Goal: Information Seeking & Learning: Check status

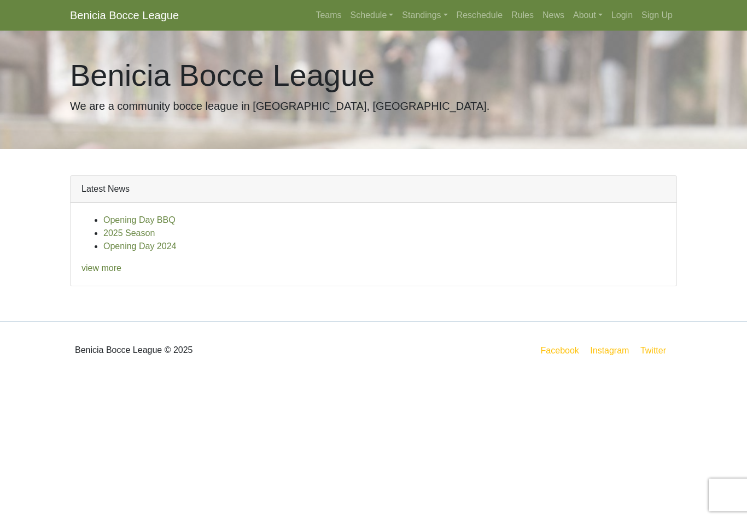
click at [623, 11] on link "Login" at bounding box center [622, 15] width 30 height 22
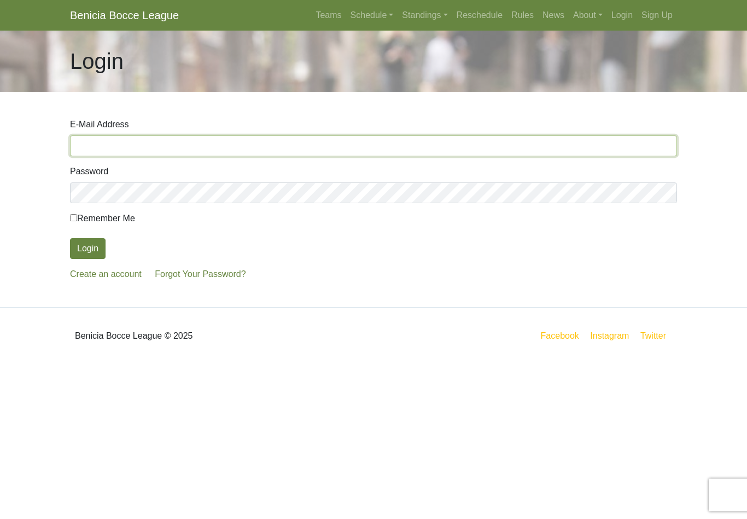
type input "[PERSON_NAME][EMAIL_ADDRESS][PERSON_NAME][DOMAIN_NAME]"
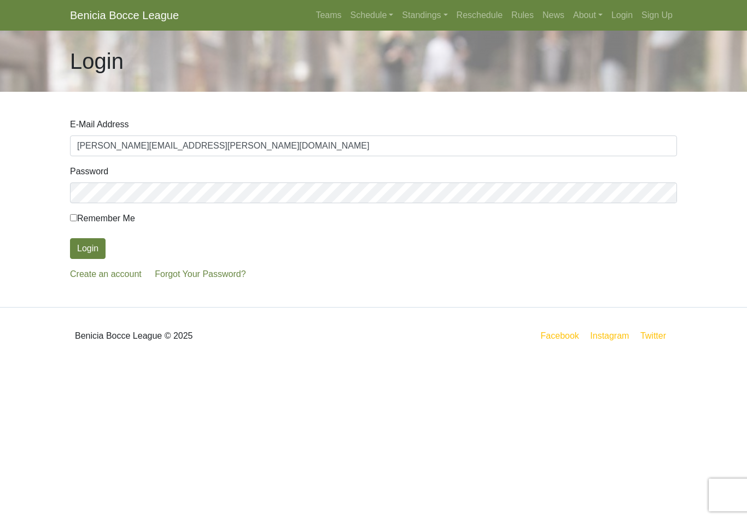
click at [87, 249] on button "Login" at bounding box center [88, 248] width 36 height 21
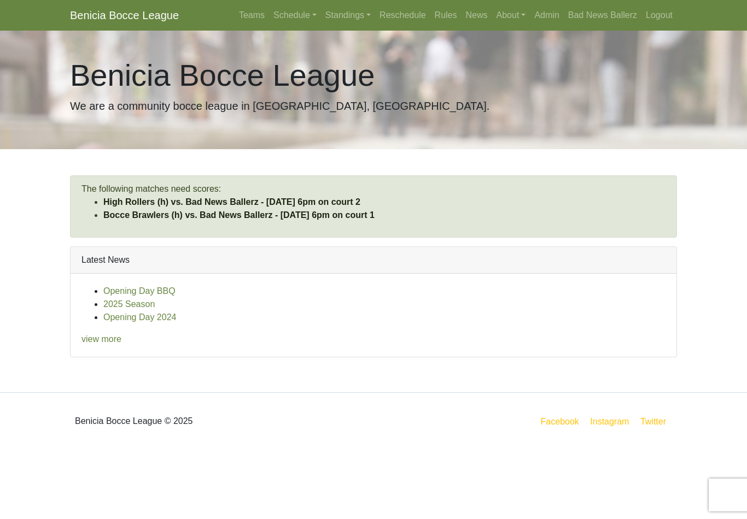
click at [41, 201] on body "Benicia Bocce League Teams Schedule Sunday Morning Sunday Night Monday Night Tu…" at bounding box center [373, 225] width 747 height 450
click at [337, 14] on link "Standings" at bounding box center [348, 15] width 54 height 22
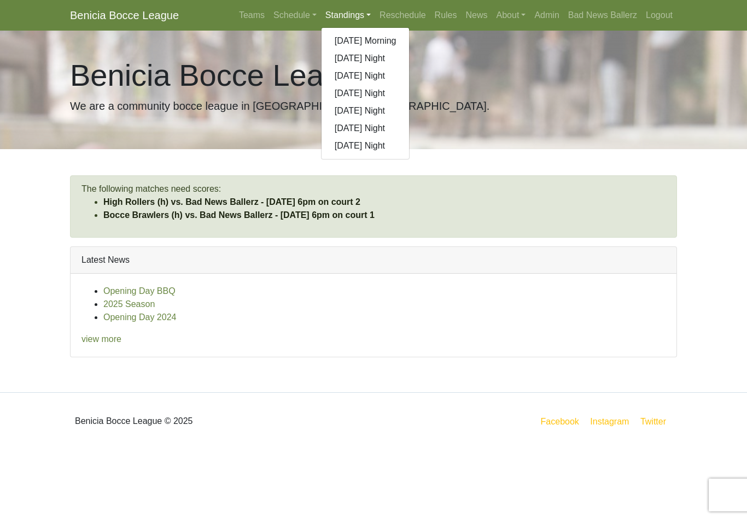
click at [366, 79] on link "[DATE] Night" at bounding box center [366, 75] width 88 height 17
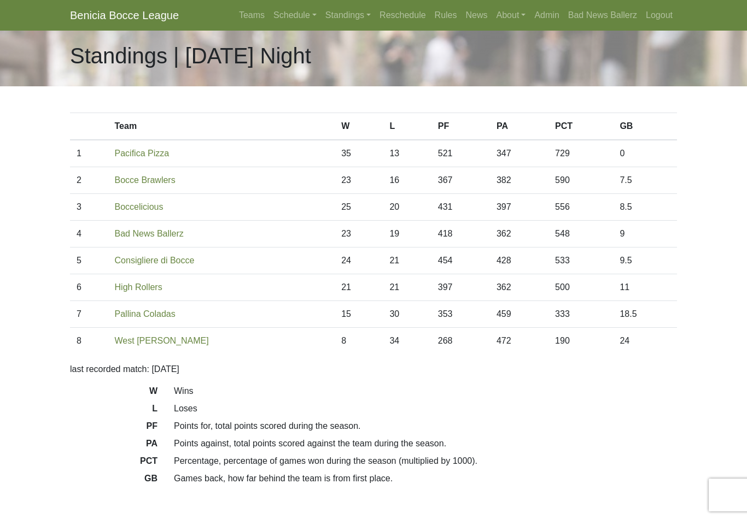
scroll to position [7, 0]
click at [622, 256] on td "9.5" at bounding box center [645, 260] width 64 height 27
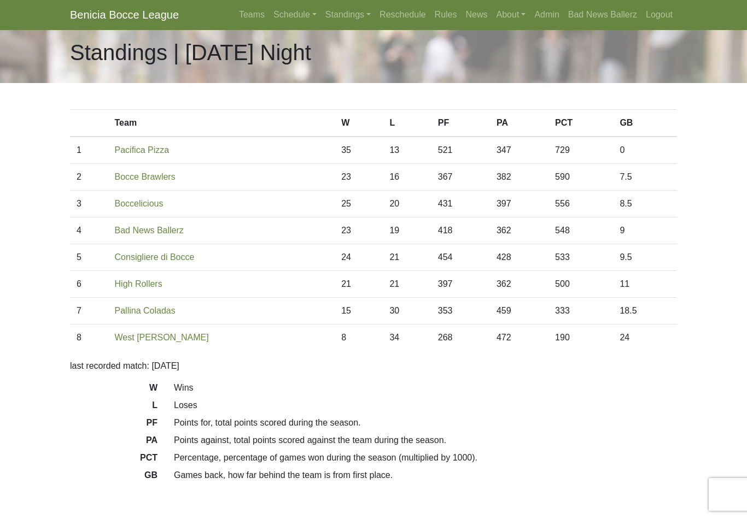
click at [296, 20] on link "Schedule" at bounding box center [295, 15] width 52 height 22
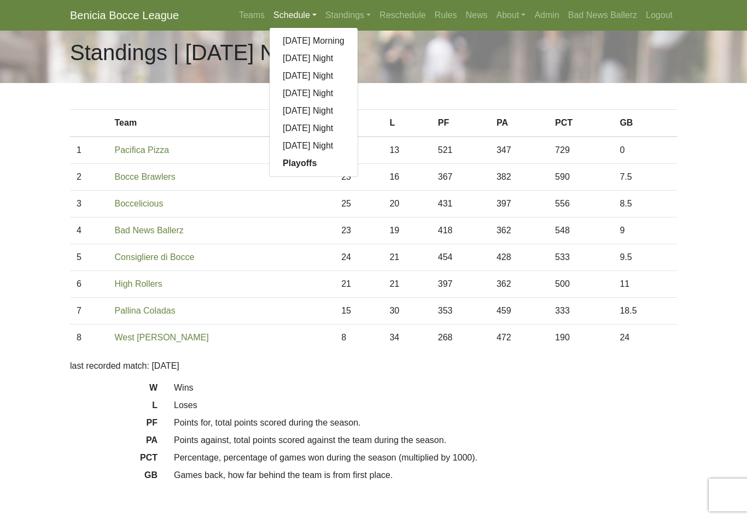
click at [301, 77] on link "[DATE] Night" at bounding box center [314, 75] width 88 height 17
